Goal: Check status

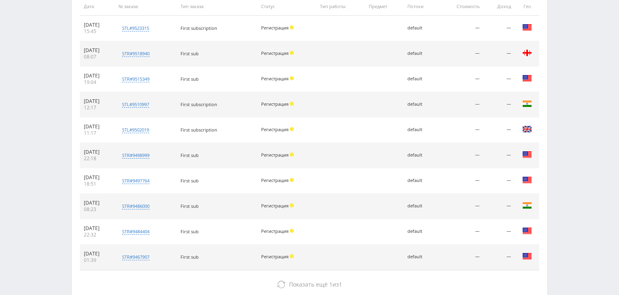
scroll to position [381, 0]
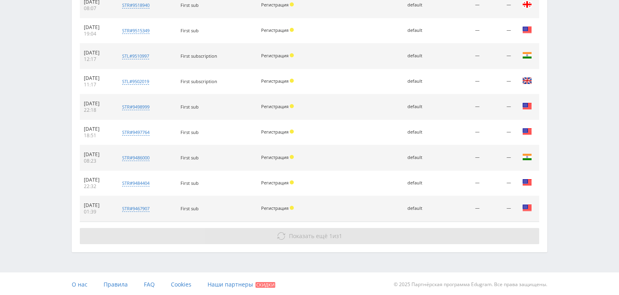
click at [310, 236] on span "Показать ещё" at bounding box center [308, 236] width 39 height 8
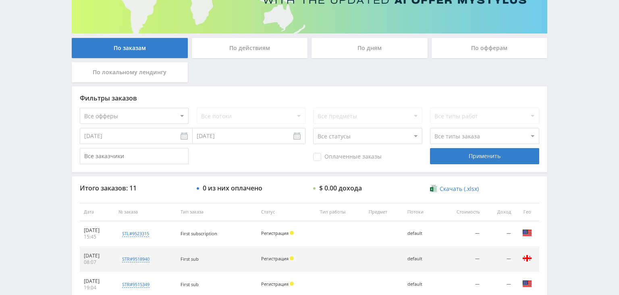
scroll to position [85, 0]
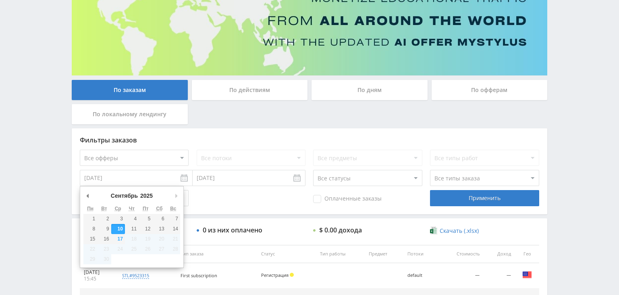
click at [143, 179] on input "[DATE]" at bounding box center [136, 178] width 113 height 16
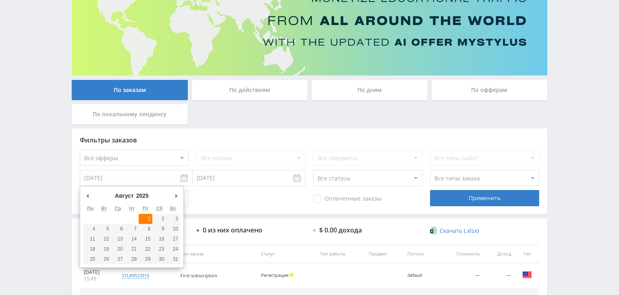
type input "[DATE]"
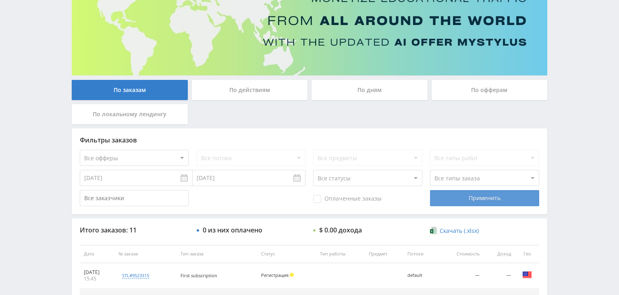
click at [458, 198] on div "Применить" at bounding box center [484, 198] width 109 height 16
click at [80, 150] on select "Все офферы MyStylus MyStylus - Revshare Кампус AI Studybay Автор24 Studybay [GE…" at bounding box center [134, 158] width 109 height 16
select select "341"
click at [486, 198] on div "Применить" at bounding box center [484, 198] width 109 height 16
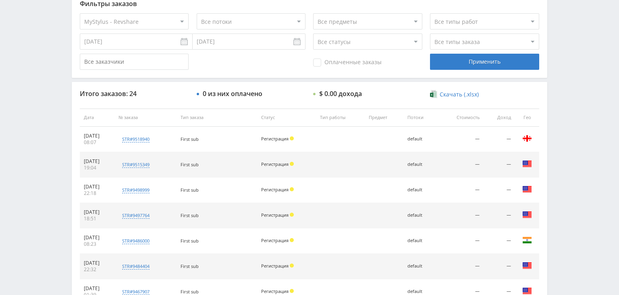
scroll to position [168, 0]
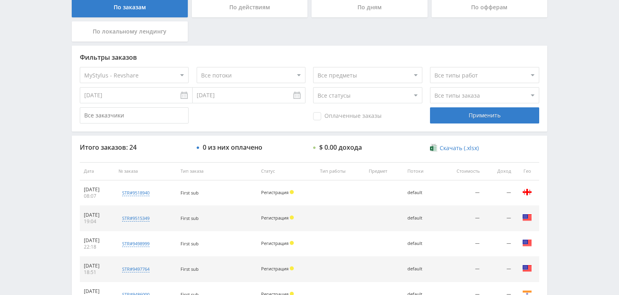
click at [80, 67] on select "Все офферы MyStylus MyStylus - Revshare Кампус AI Studybay Автор24 Studybay [GE…" at bounding box center [134, 75] width 109 height 16
select select "339"
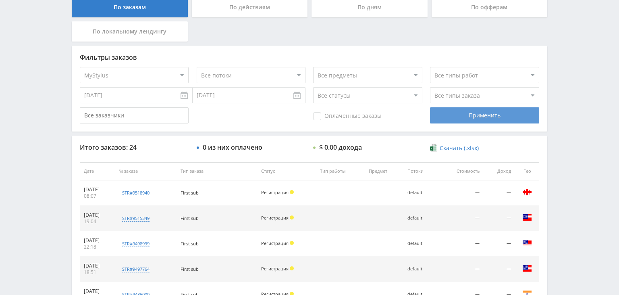
click at [489, 112] on div "Применить" at bounding box center [484, 115] width 109 height 16
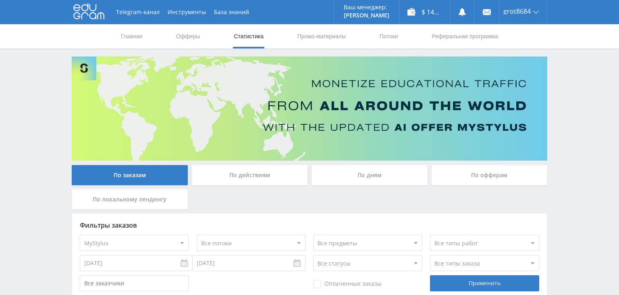
scroll to position [170, 0]
